Goal: Find specific page/section: Find specific page/section

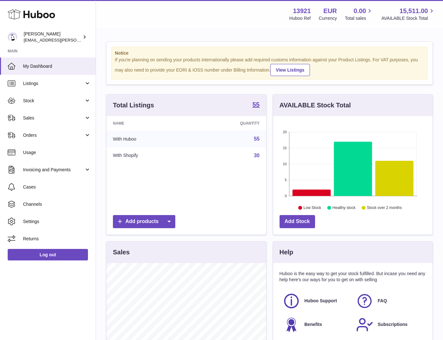
scroll to position [100, 159]
click at [49, 118] on span "Sales" at bounding box center [53, 118] width 61 height 6
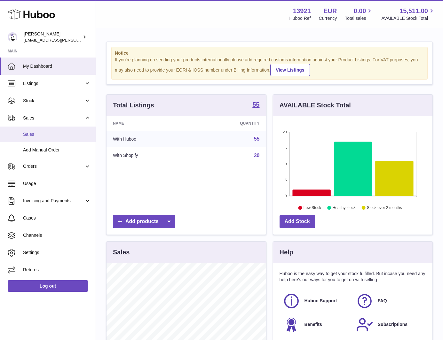
click at [49, 131] on span "Sales" at bounding box center [57, 134] width 68 height 6
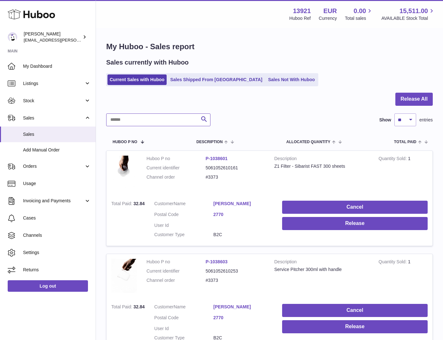
click at [155, 119] on input "text" at bounding box center [158, 120] width 104 height 13
click at [55, 105] on link "Stock" at bounding box center [48, 100] width 96 height 17
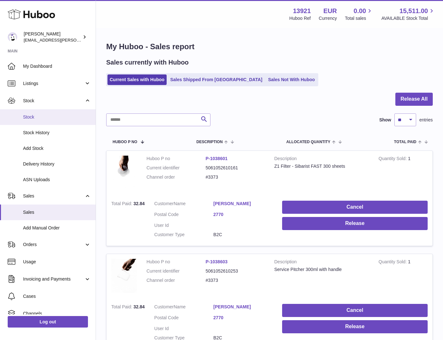
click at [50, 119] on span "Stock" at bounding box center [57, 117] width 68 height 6
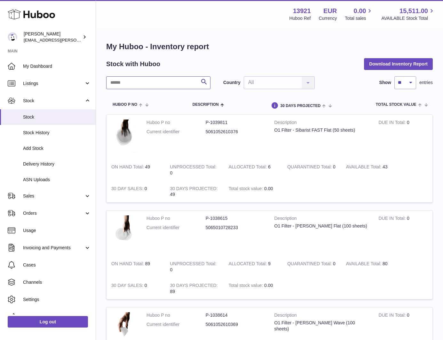
click at [153, 84] on input "text" at bounding box center [158, 82] width 104 height 13
type input "*********"
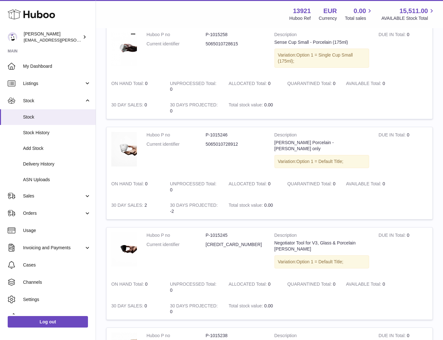
scroll to position [192, 0]
